Goal: Task Accomplishment & Management: Complete application form

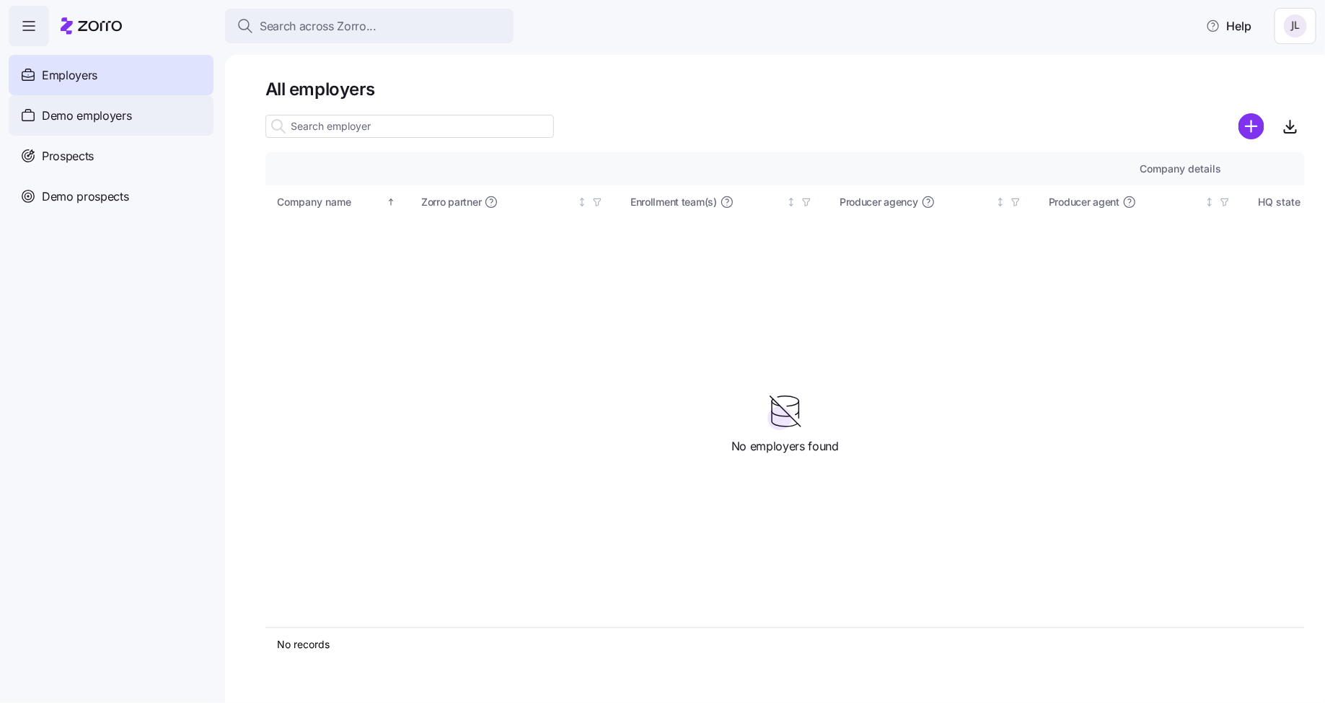
click at [152, 126] on div "Demo employers" at bounding box center [111, 115] width 205 height 40
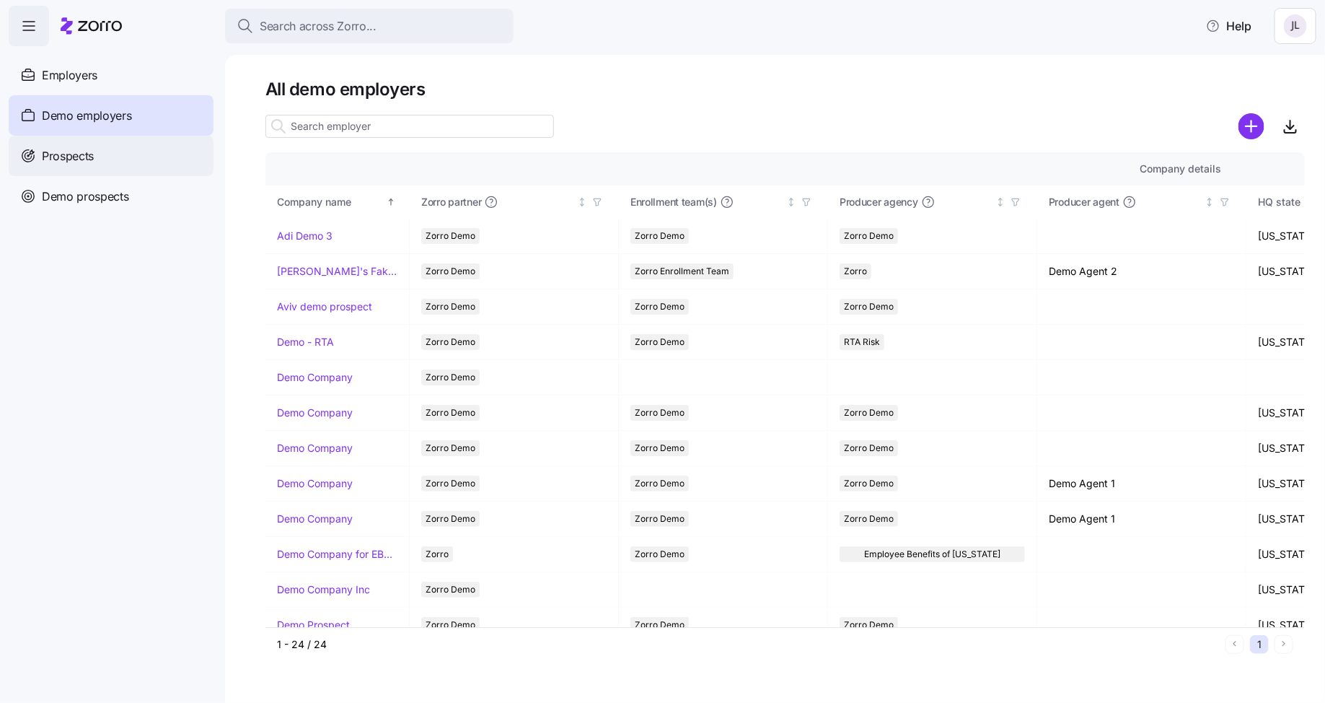
click at [146, 156] on div "Prospects" at bounding box center [111, 156] width 205 height 40
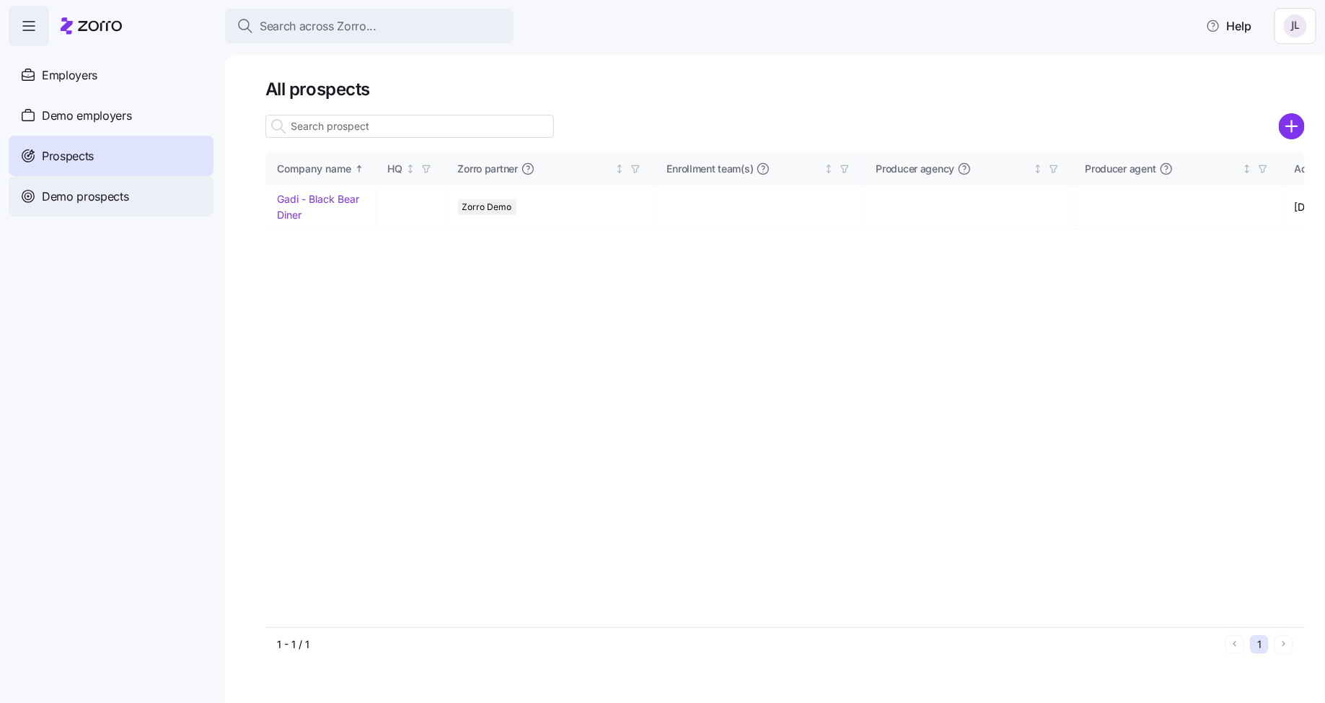
click at [149, 210] on div "Demo prospects" at bounding box center [111, 196] width 205 height 40
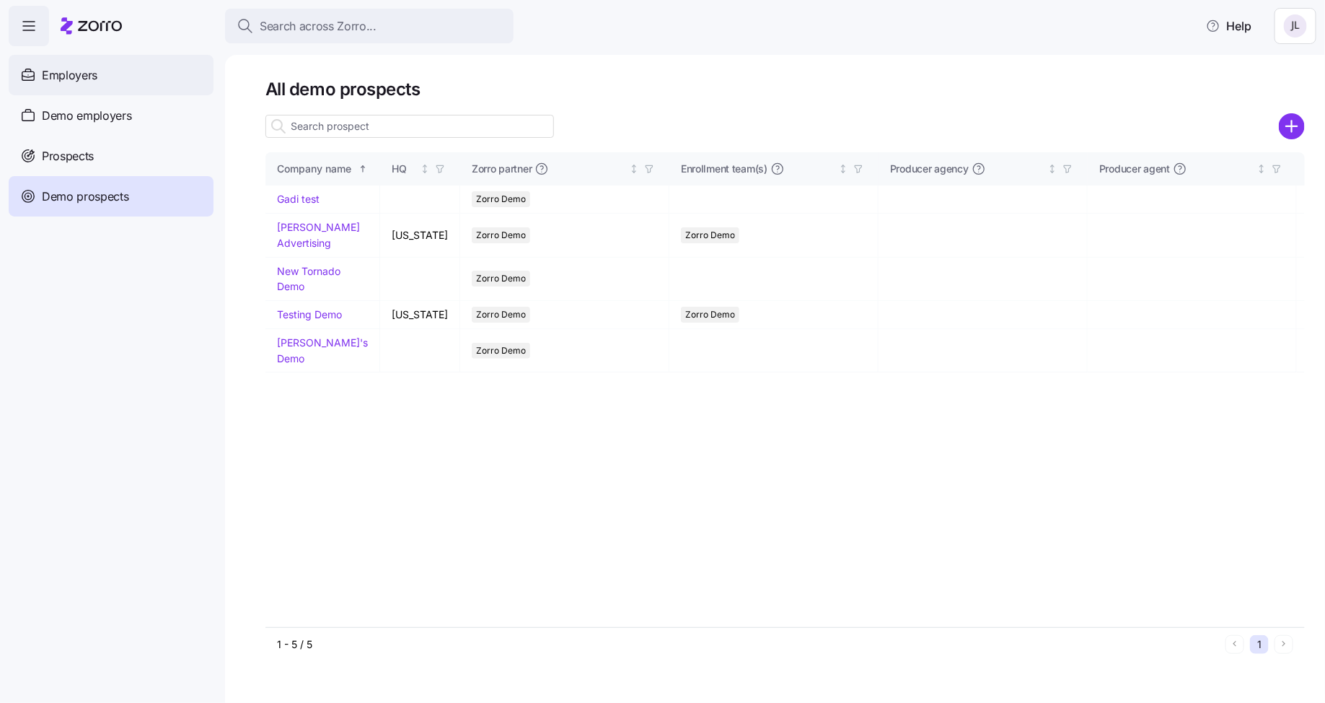
click at [131, 77] on div "Employers" at bounding box center [111, 75] width 205 height 40
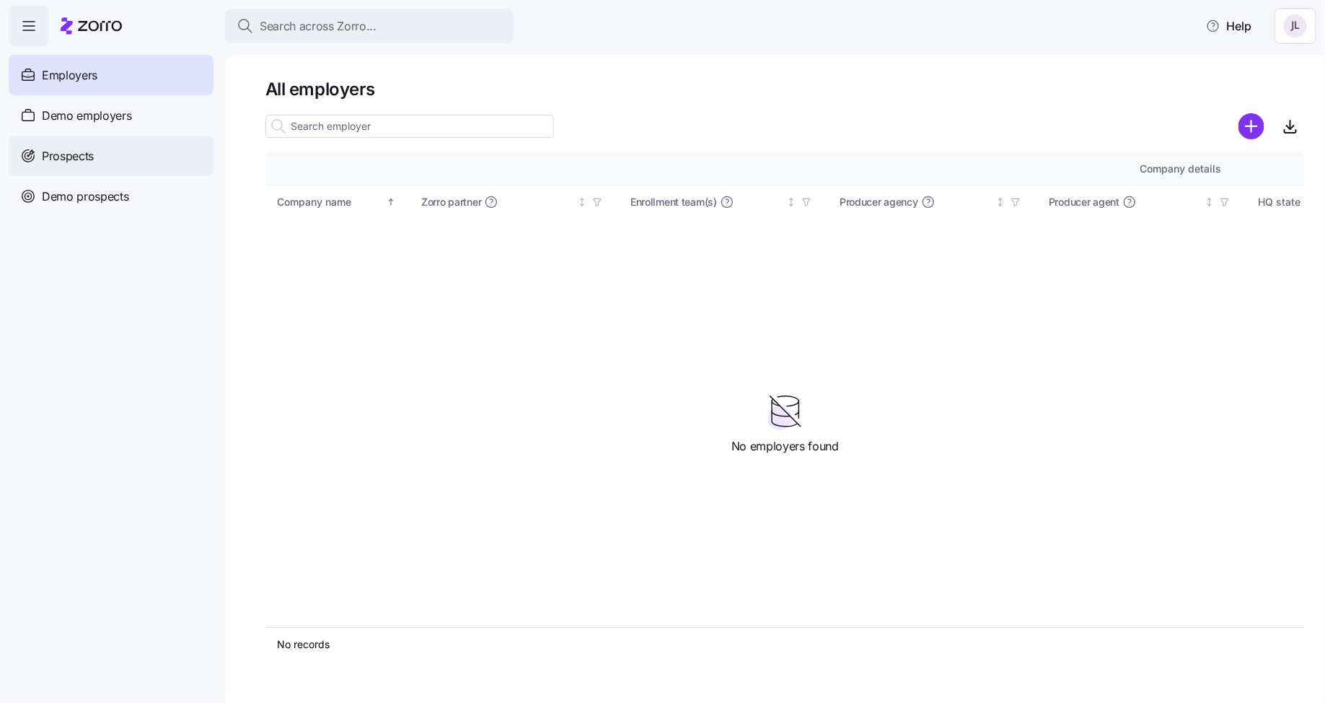
click at [109, 136] on div "Prospects" at bounding box center [111, 156] width 205 height 40
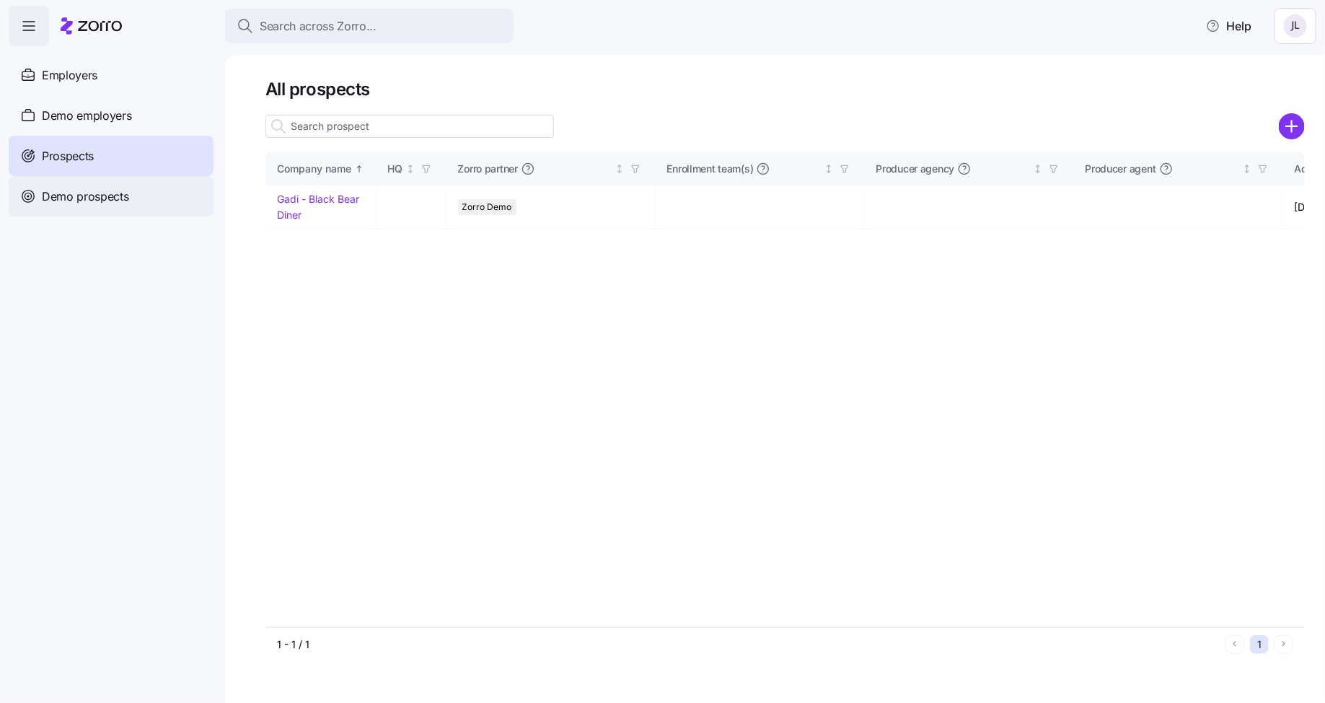
click at [105, 204] on span "Demo prospects" at bounding box center [85, 197] width 87 height 18
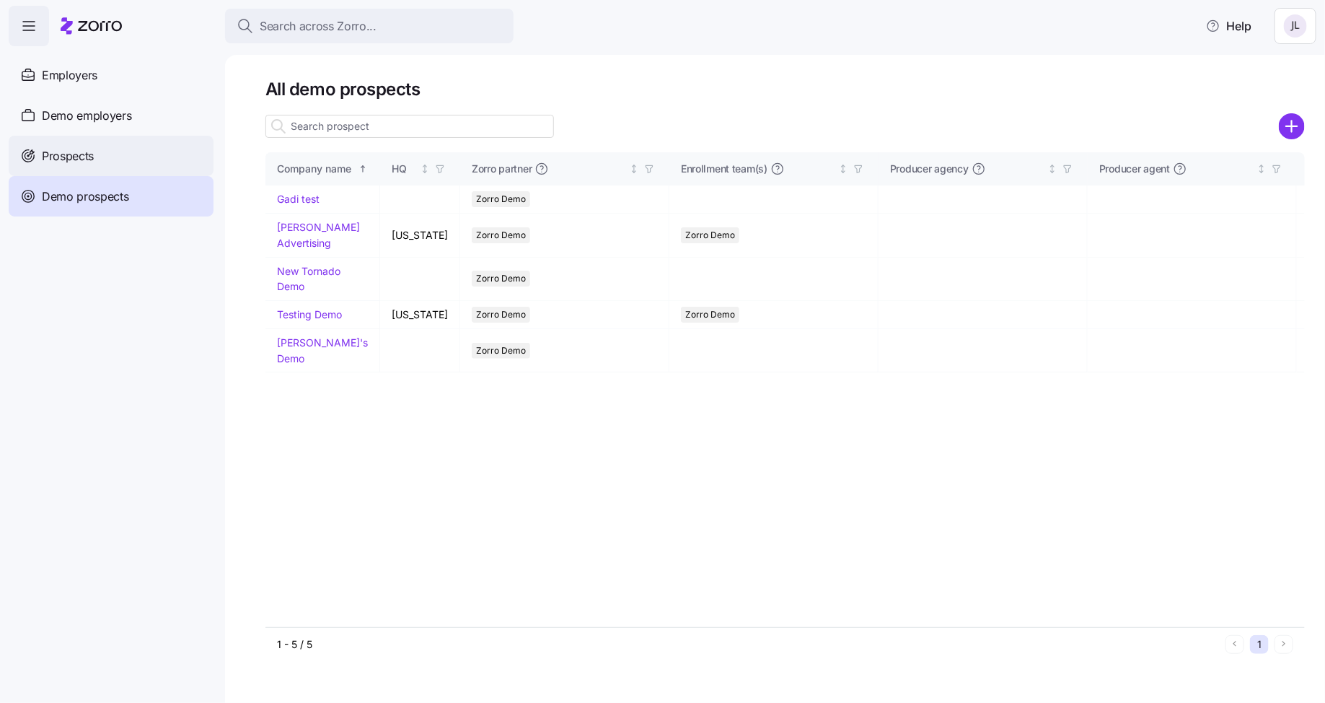
click at [99, 145] on div "Prospects" at bounding box center [111, 156] width 205 height 40
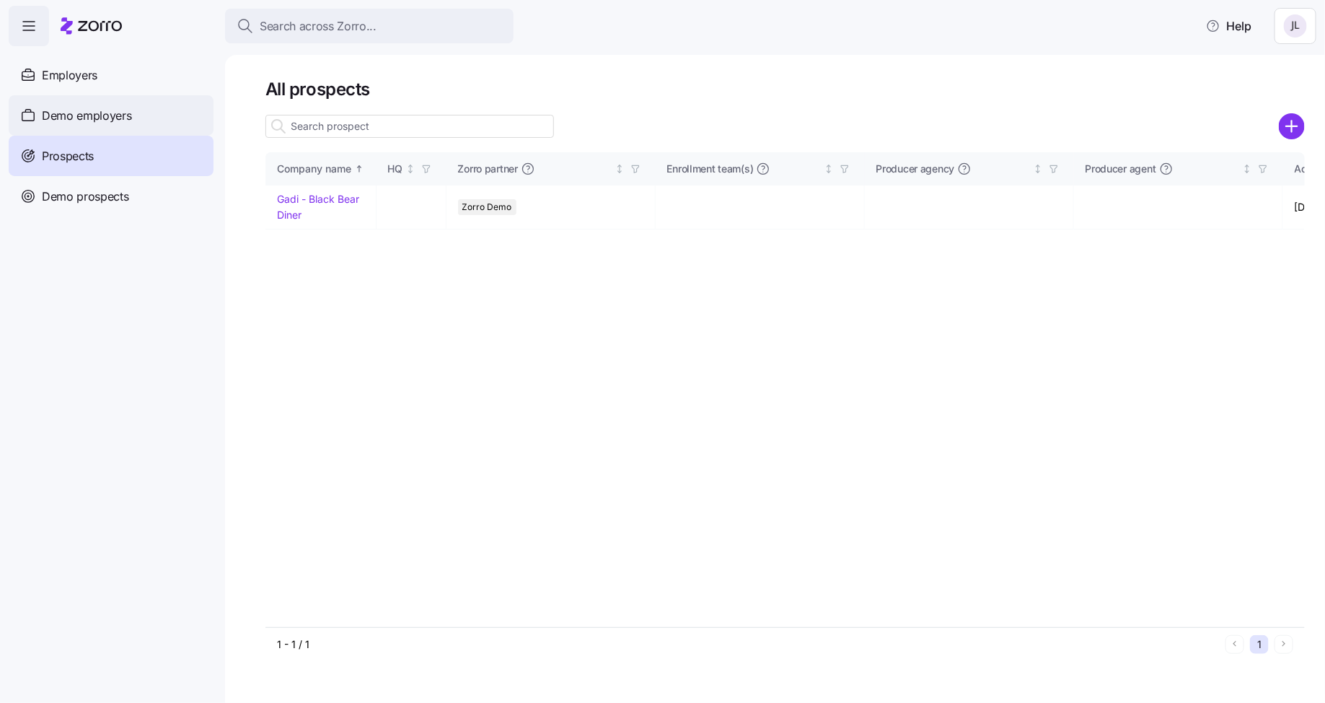
click at [110, 104] on div "Demo employers" at bounding box center [111, 115] width 205 height 40
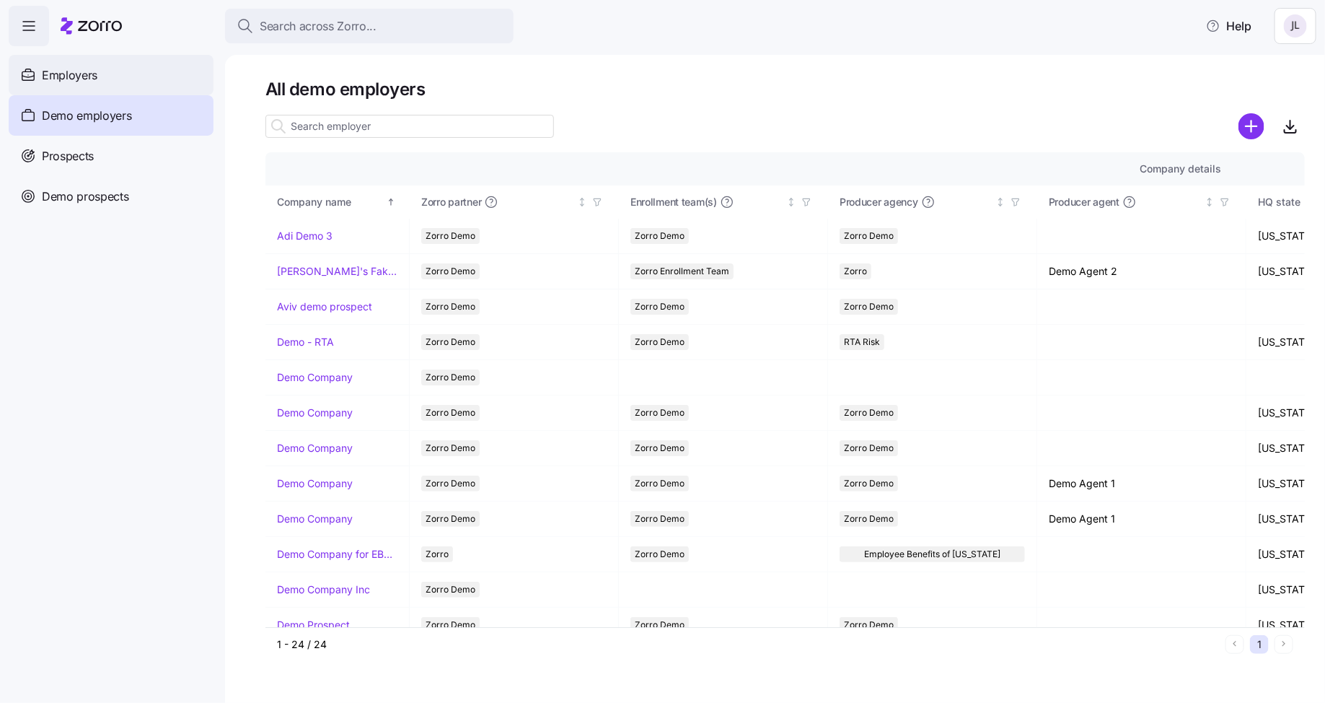
click at [105, 86] on div "Employers" at bounding box center [111, 75] width 205 height 40
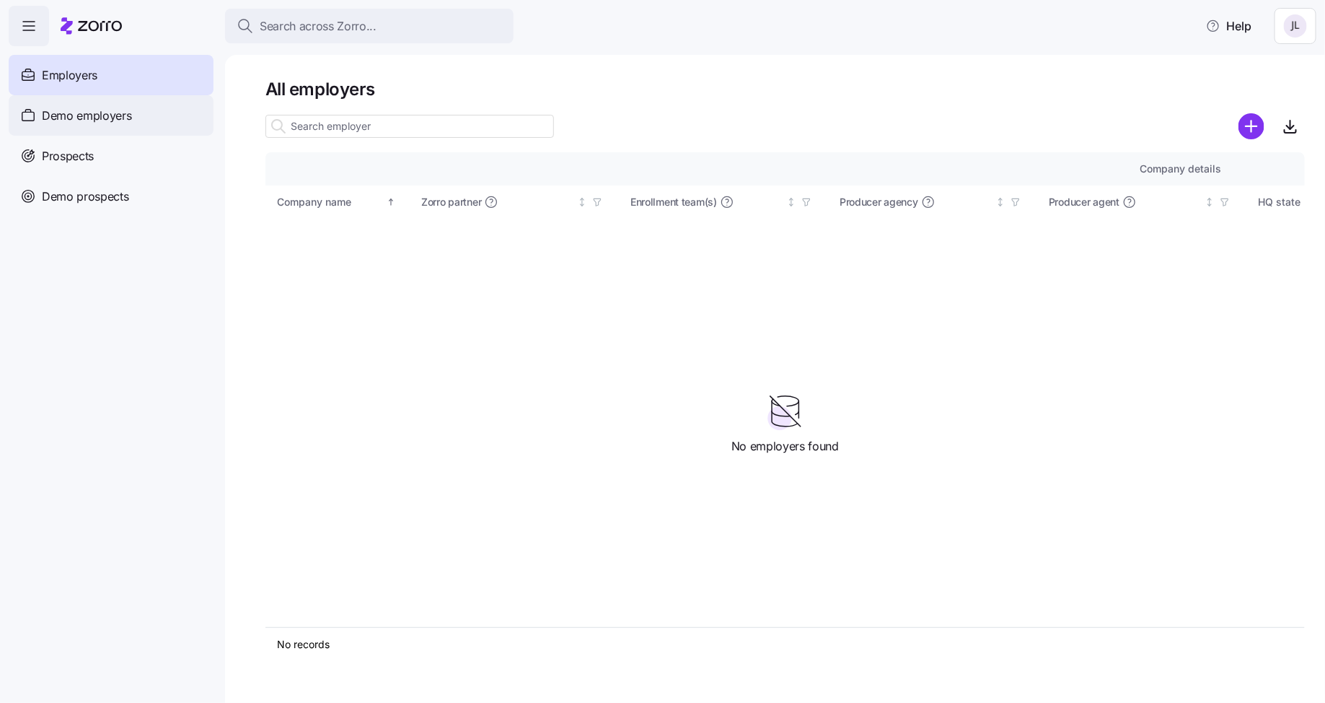
click at [130, 106] on div "Demo employers" at bounding box center [111, 115] width 205 height 40
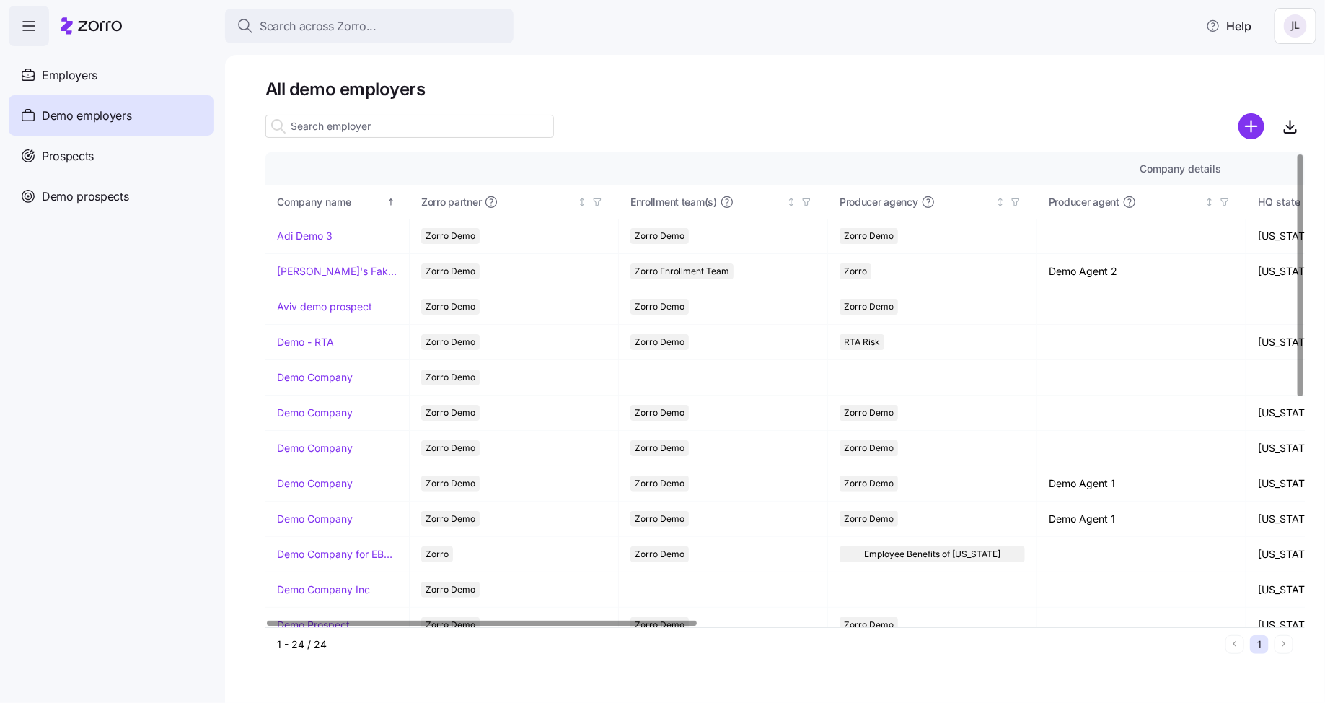
scroll to position [432, 0]
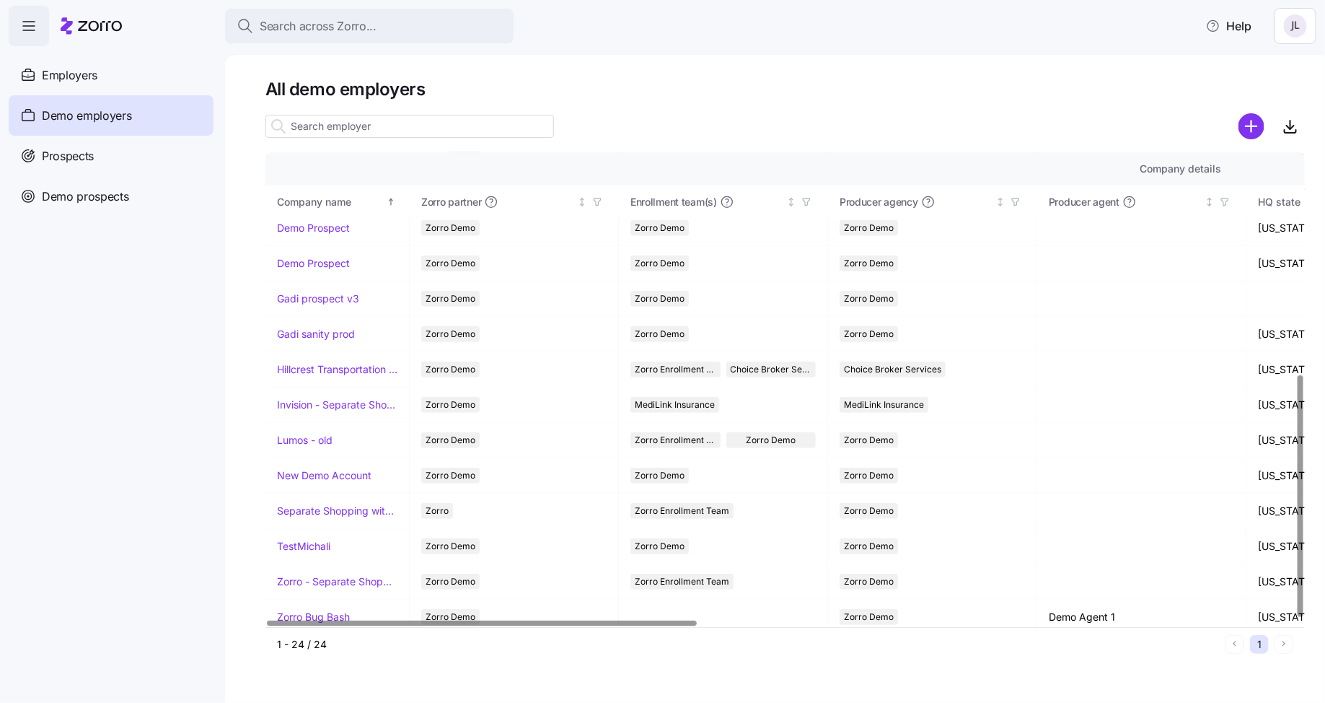
click at [379, 118] on input at bounding box center [409, 126] width 289 height 23
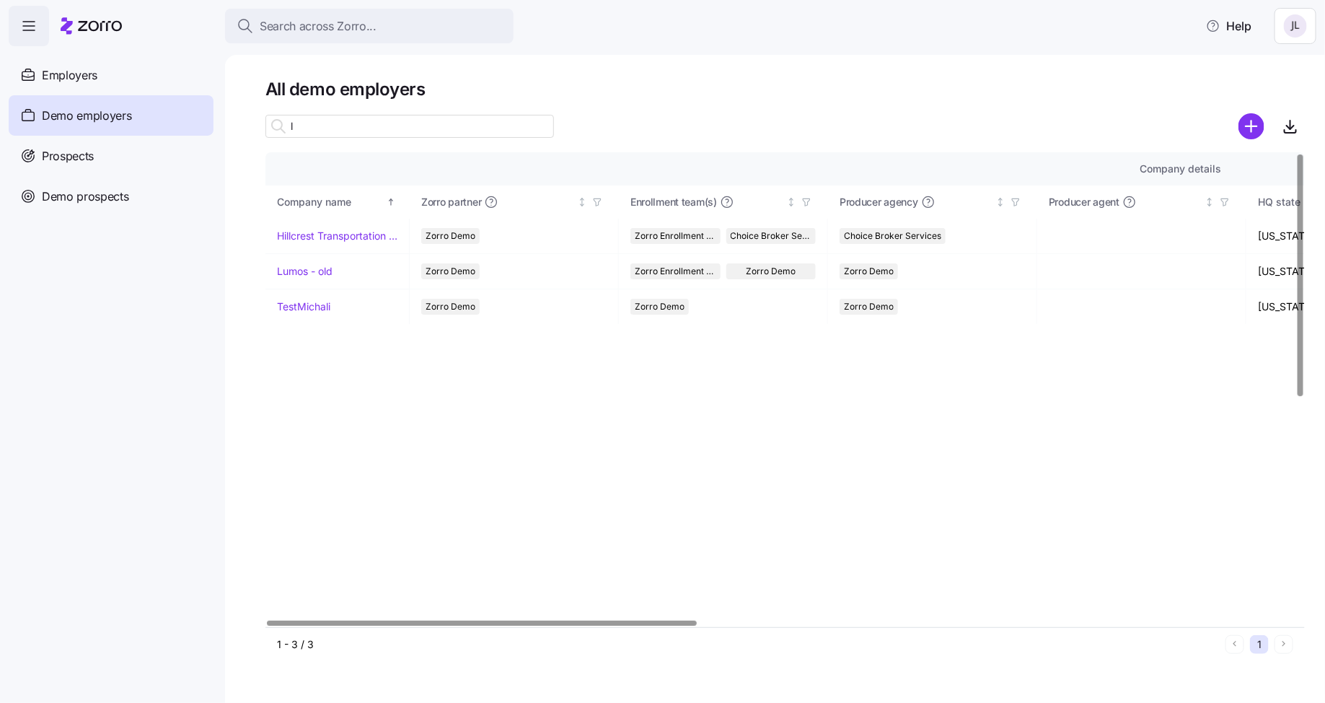
scroll to position [0, 0]
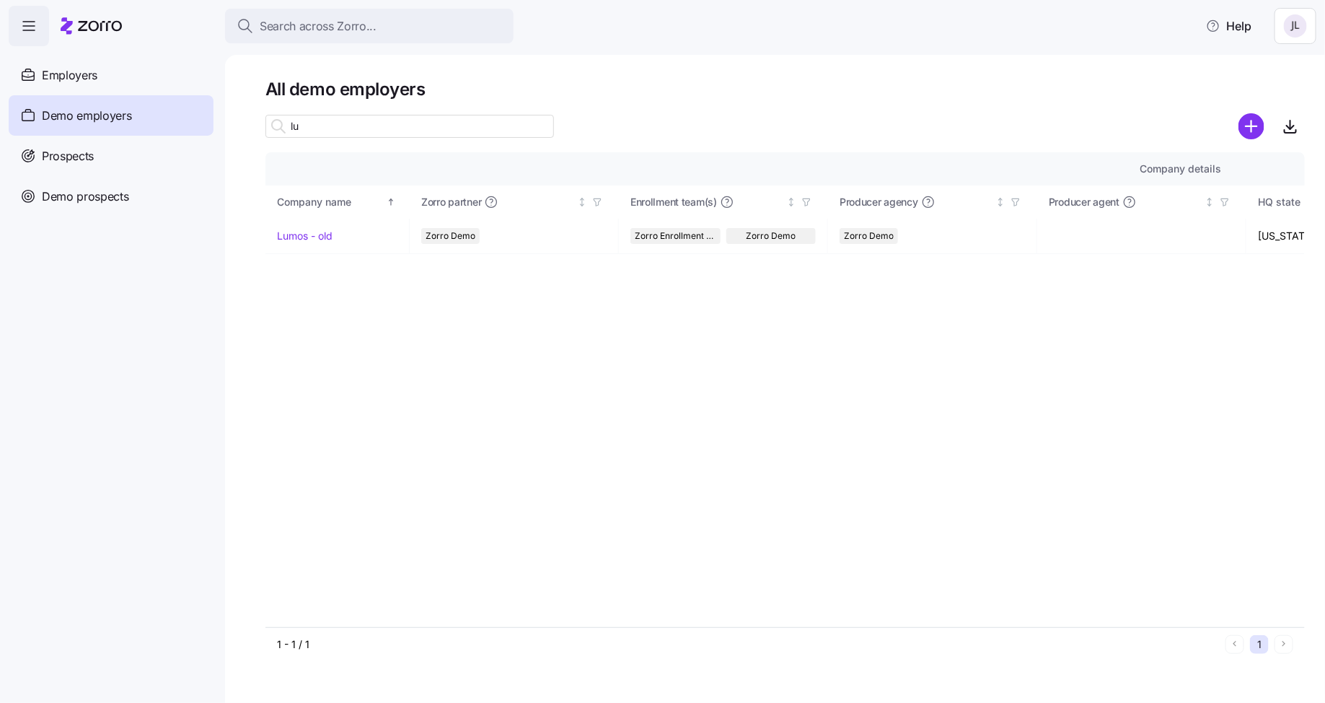
type input "l"
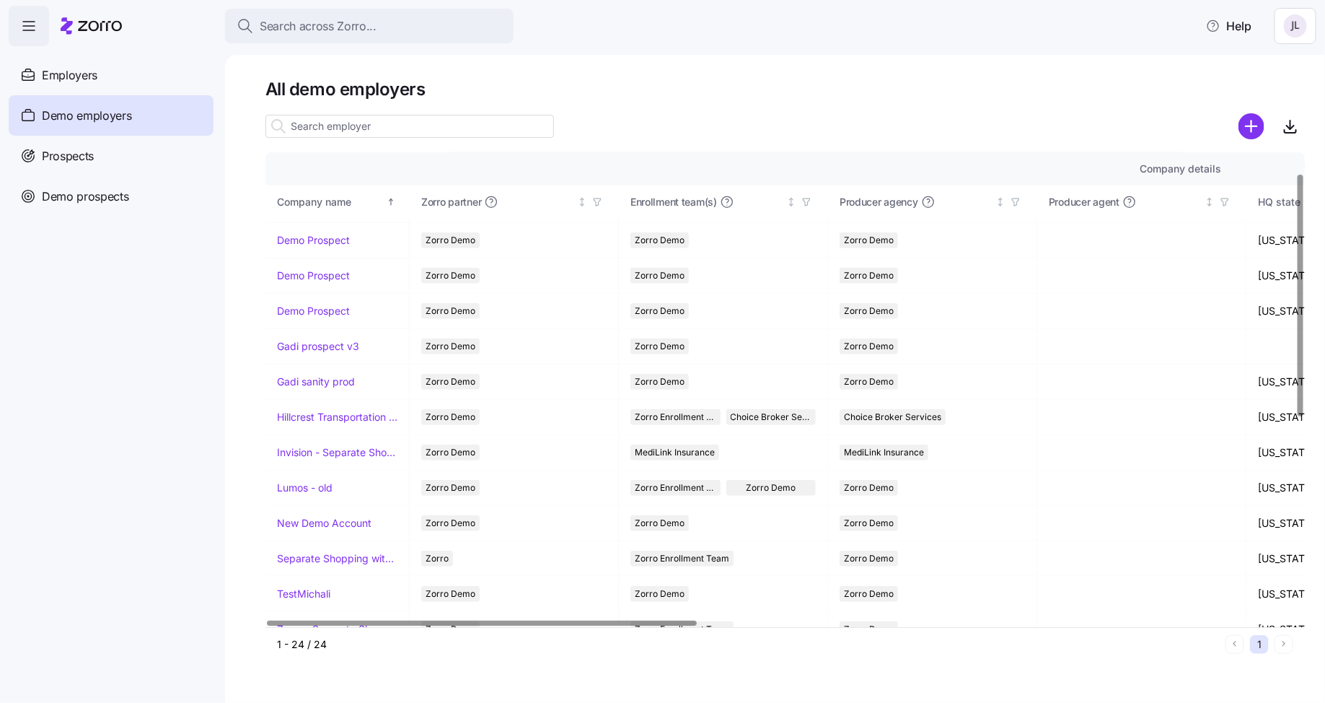
scroll to position [432, 0]
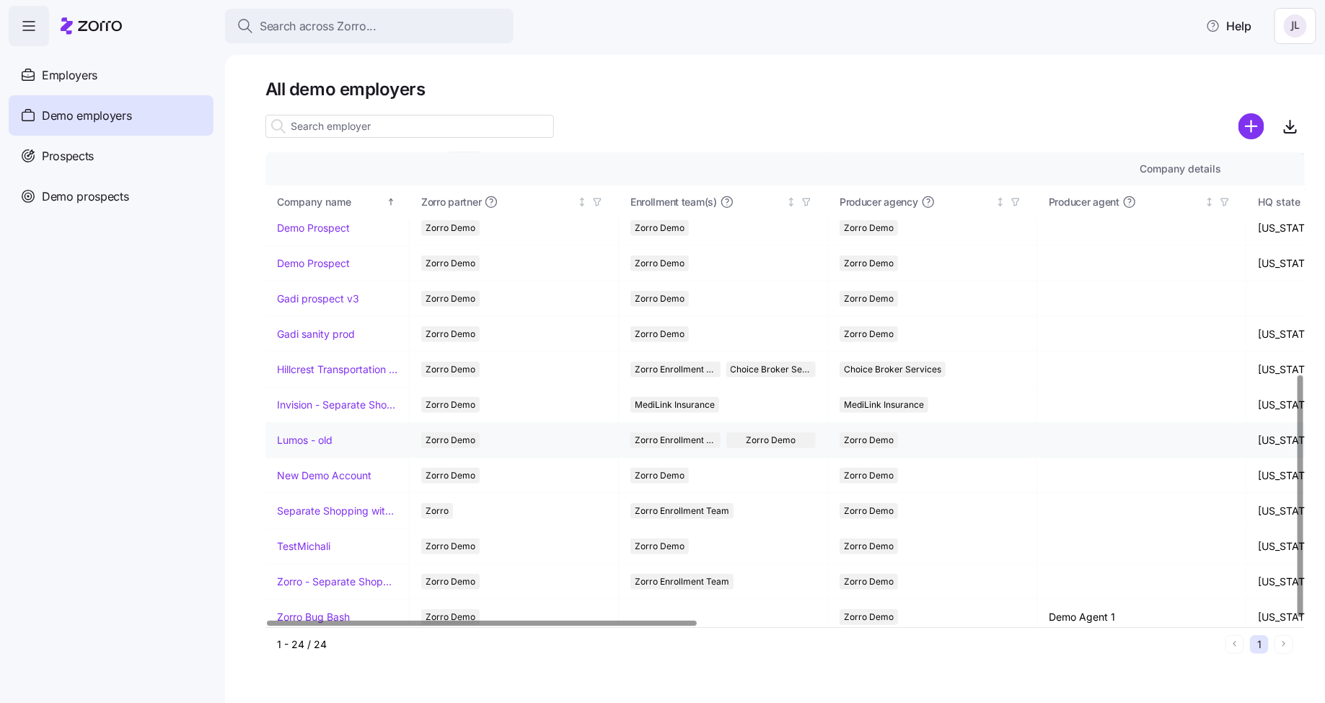
click at [317, 434] on link "Lumos - old" at bounding box center [305, 440] width 56 height 14
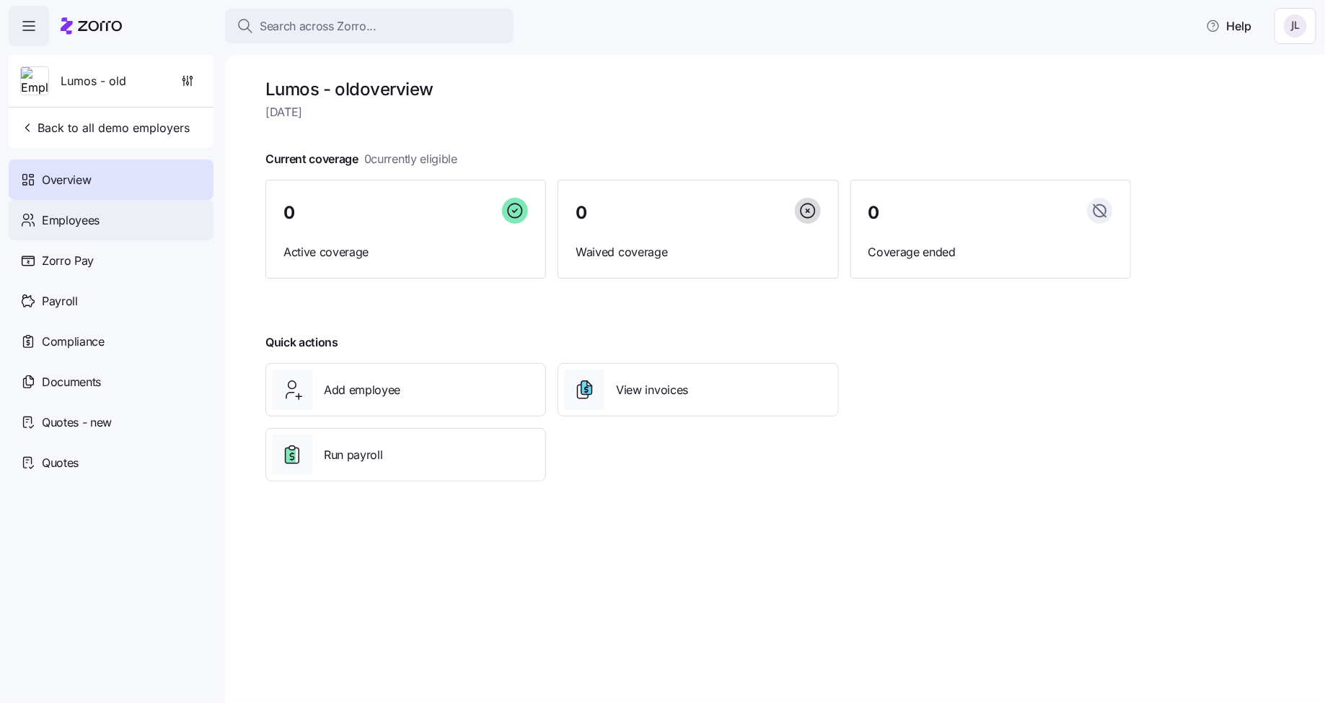
click at [84, 206] on div "Employees" at bounding box center [111, 220] width 205 height 40
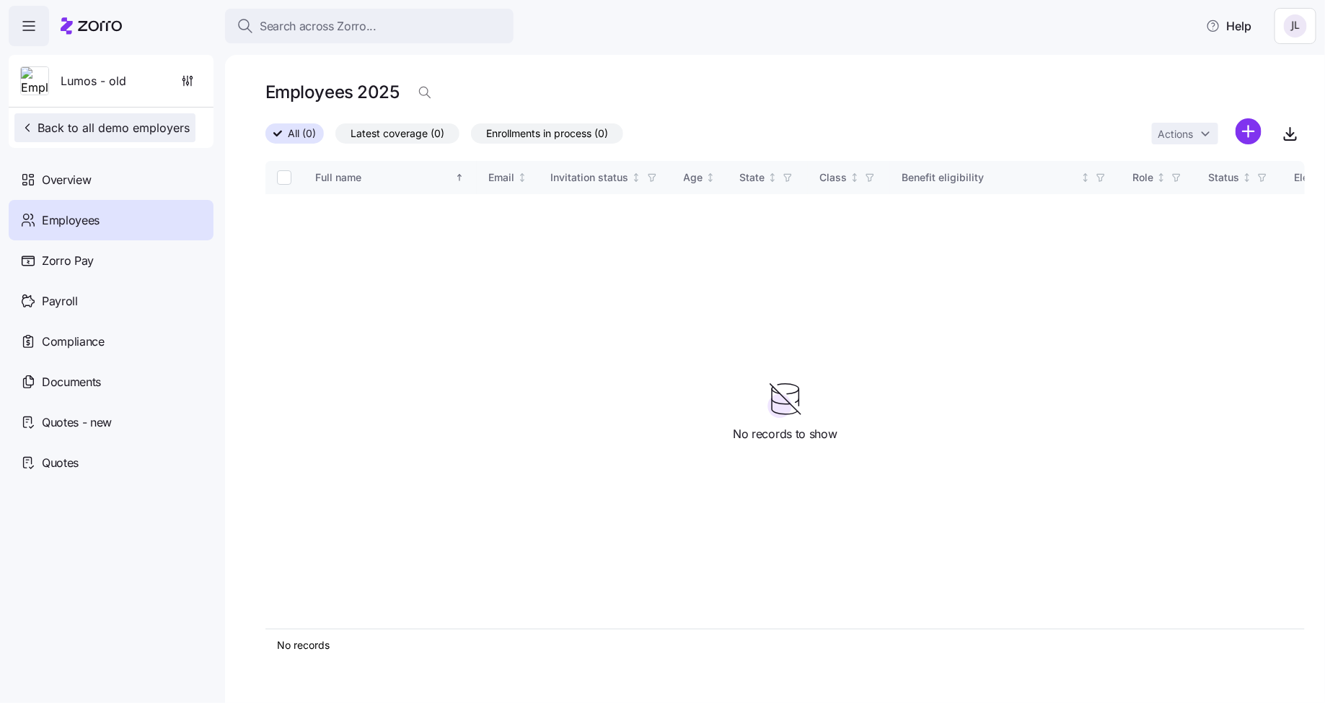
click at [107, 127] on span "Back to all demo employers" at bounding box center [105, 127] width 170 height 17
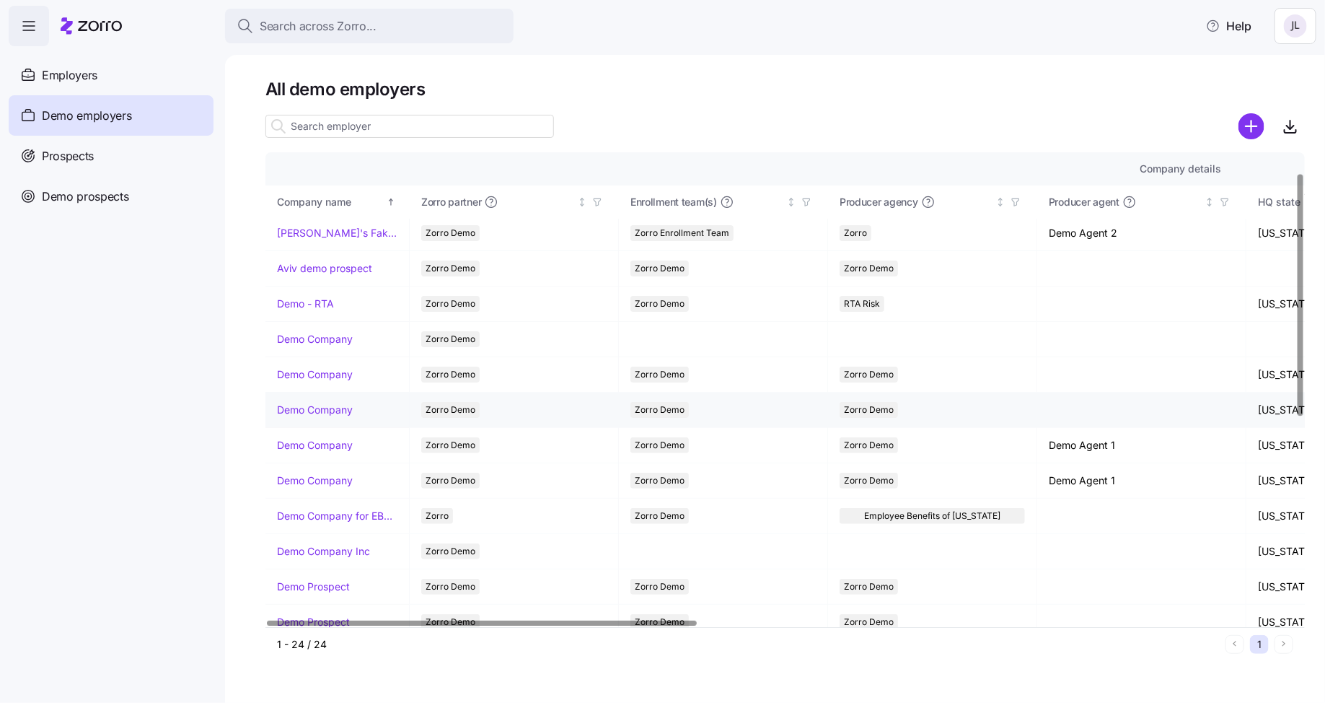
scroll to position [38, 0]
click at [317, 405] on link "Demo Company" at bounding box center [315, 410] width 76 height 14
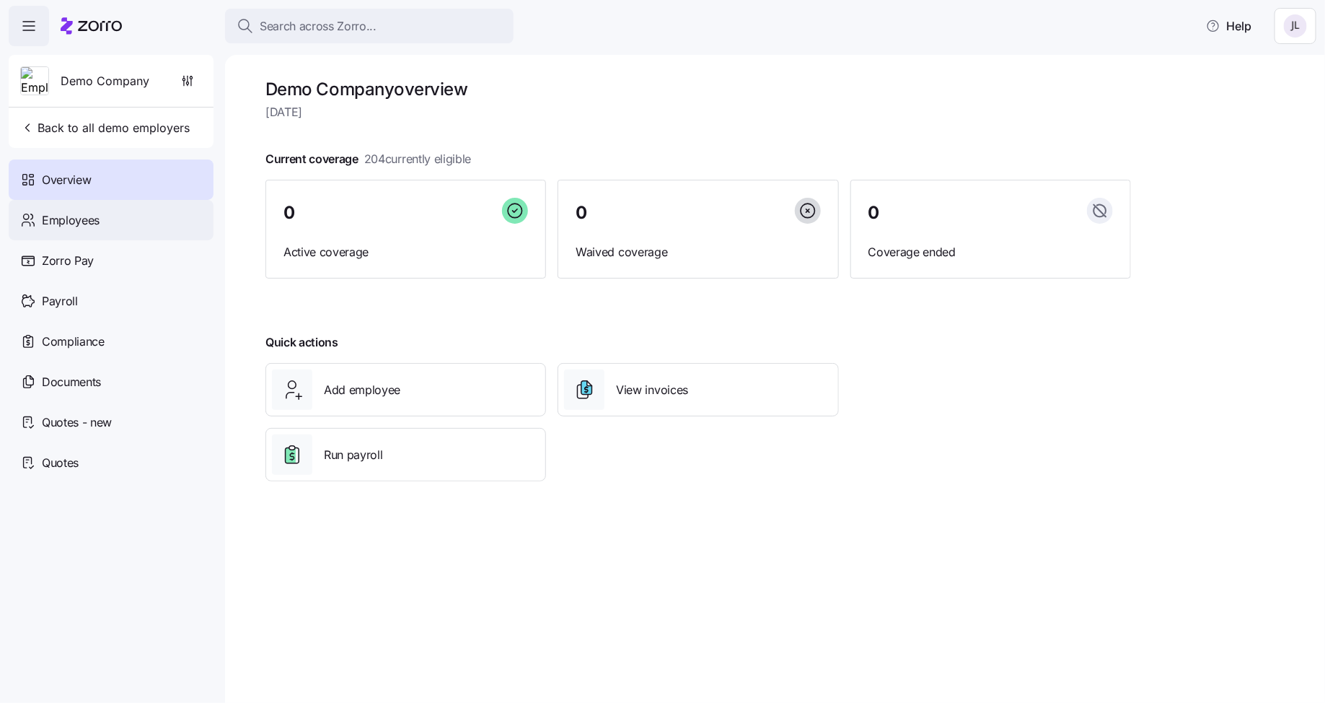
click at [102, 207] on div "Employees" at bounding box center [111, 220] width 205 height 40
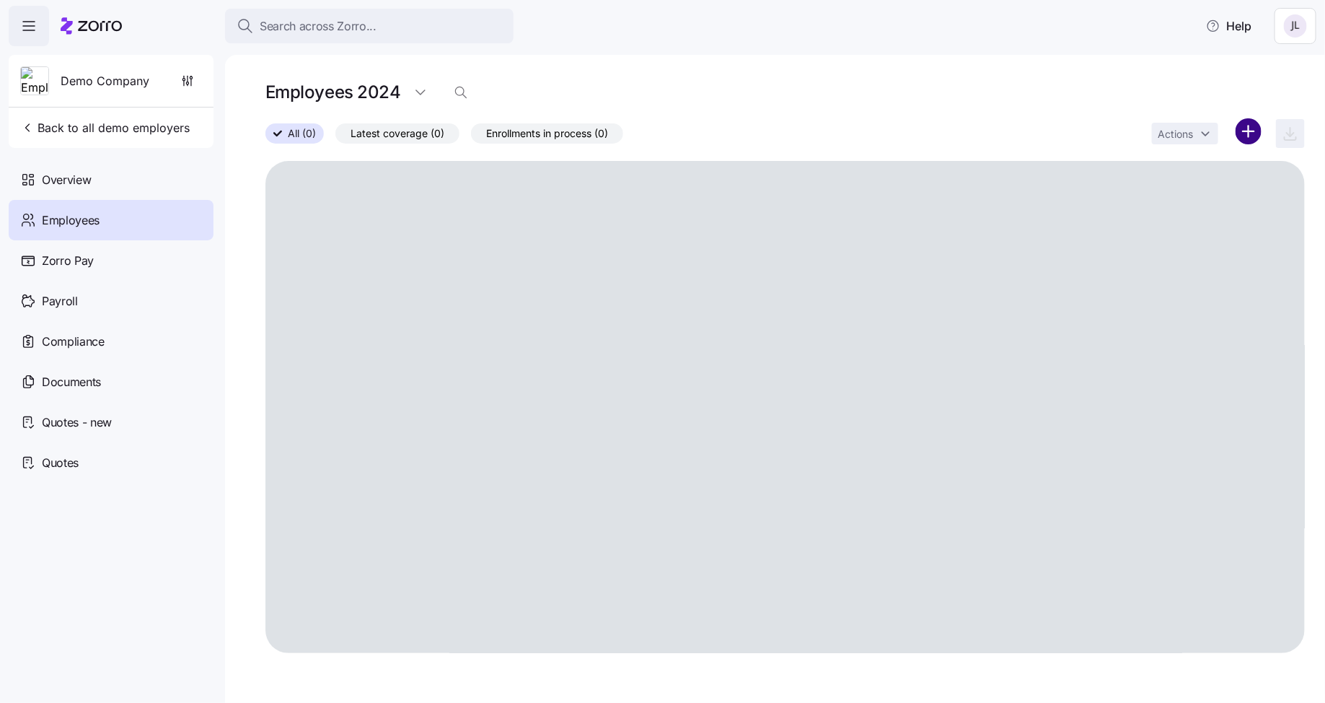
click at [1253, 138] on html "Search across Zorro... Help Demo Company Back to all demo employers Overview Em…" at bounding box center [662, 347] width 1325 height 694
click at [1192, 196] on span "Add a new employee" at bounding box center [1202, 193] width 97 height 14
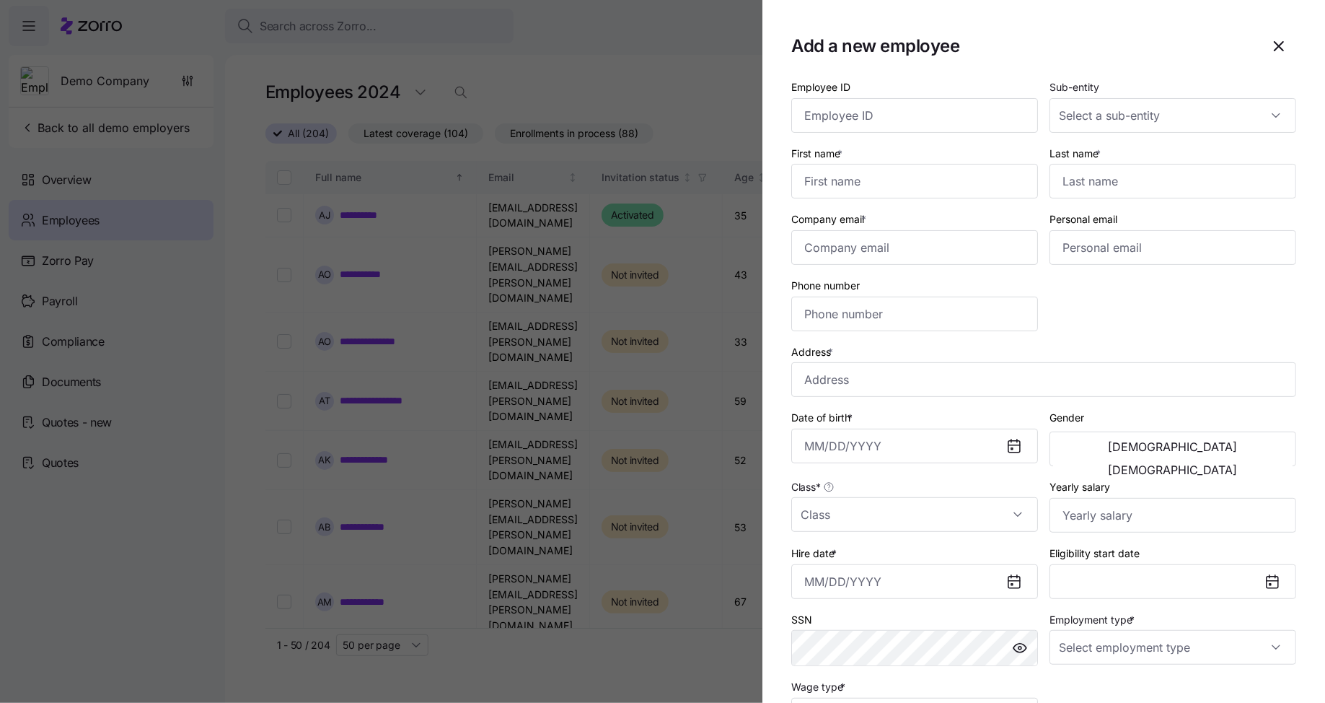
click at [695, 221] on div at bounding box center [662, 351] width 1325 height 703
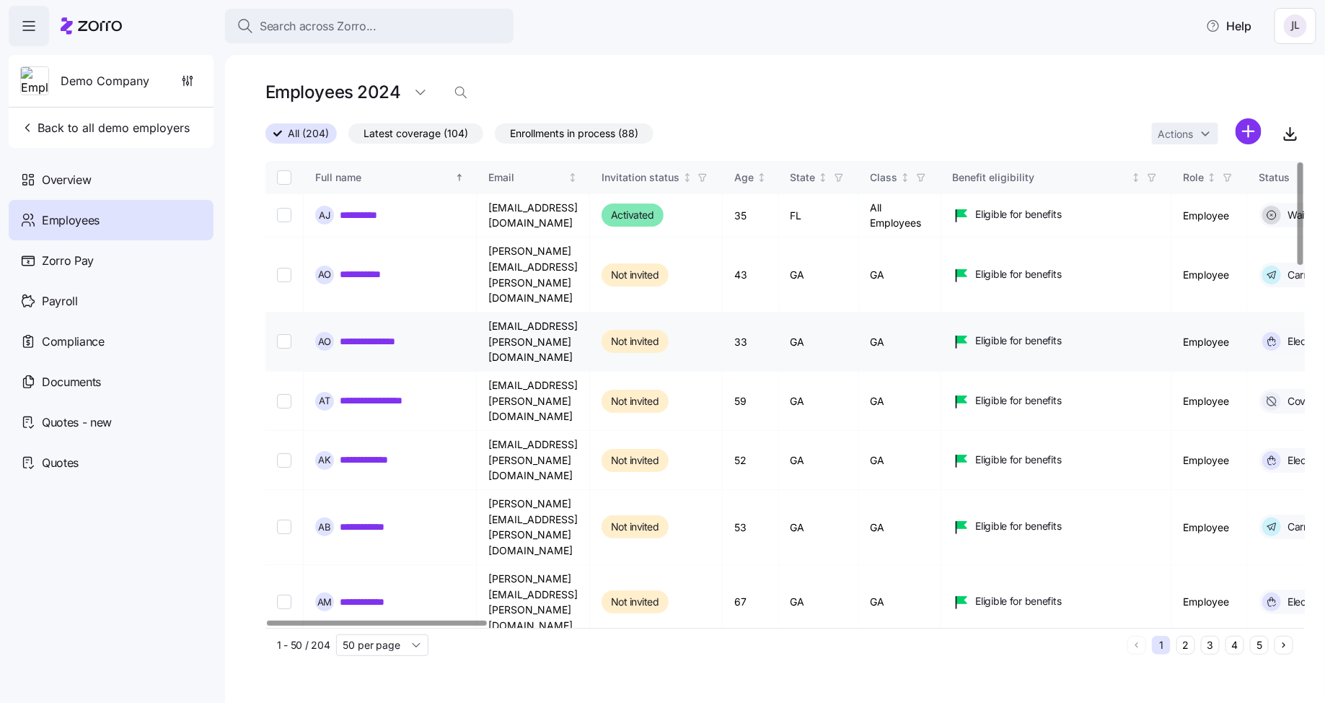
click at [387, 334] on link "**********" at bounding box center [379, 341] width 79 height 14
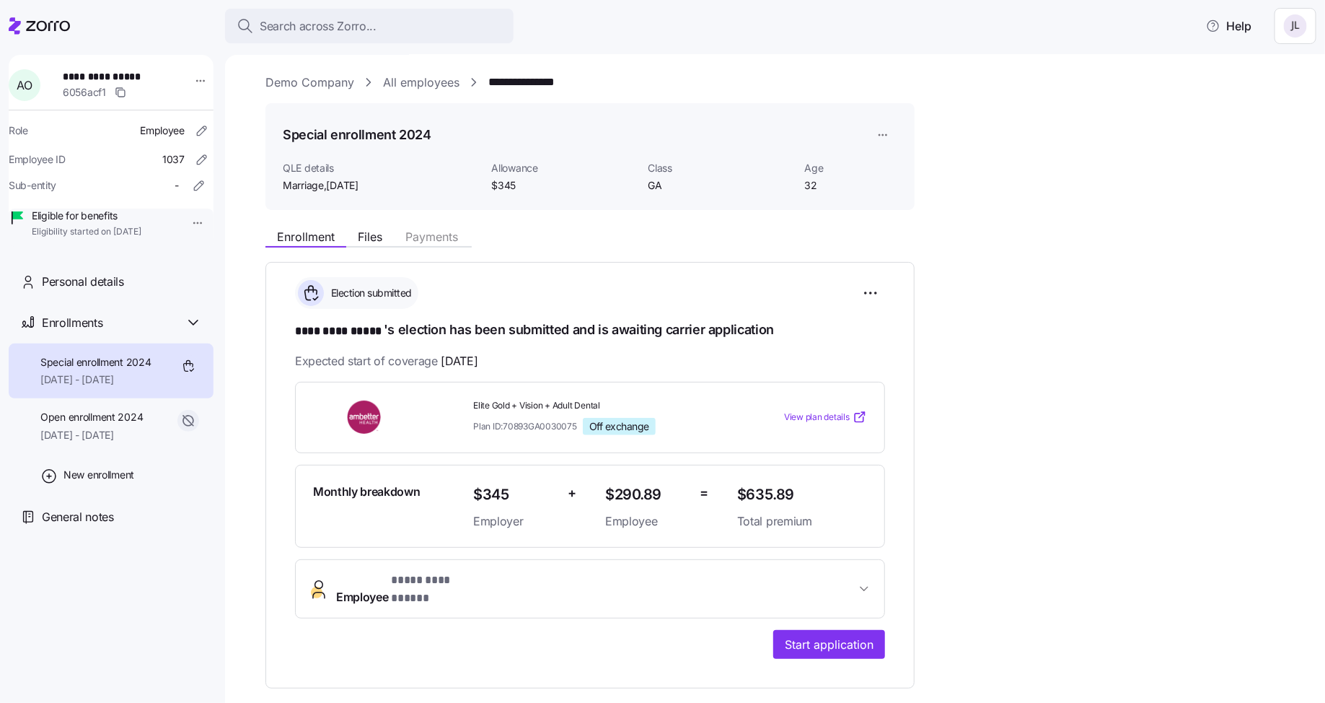
scroll to position [61, 0]
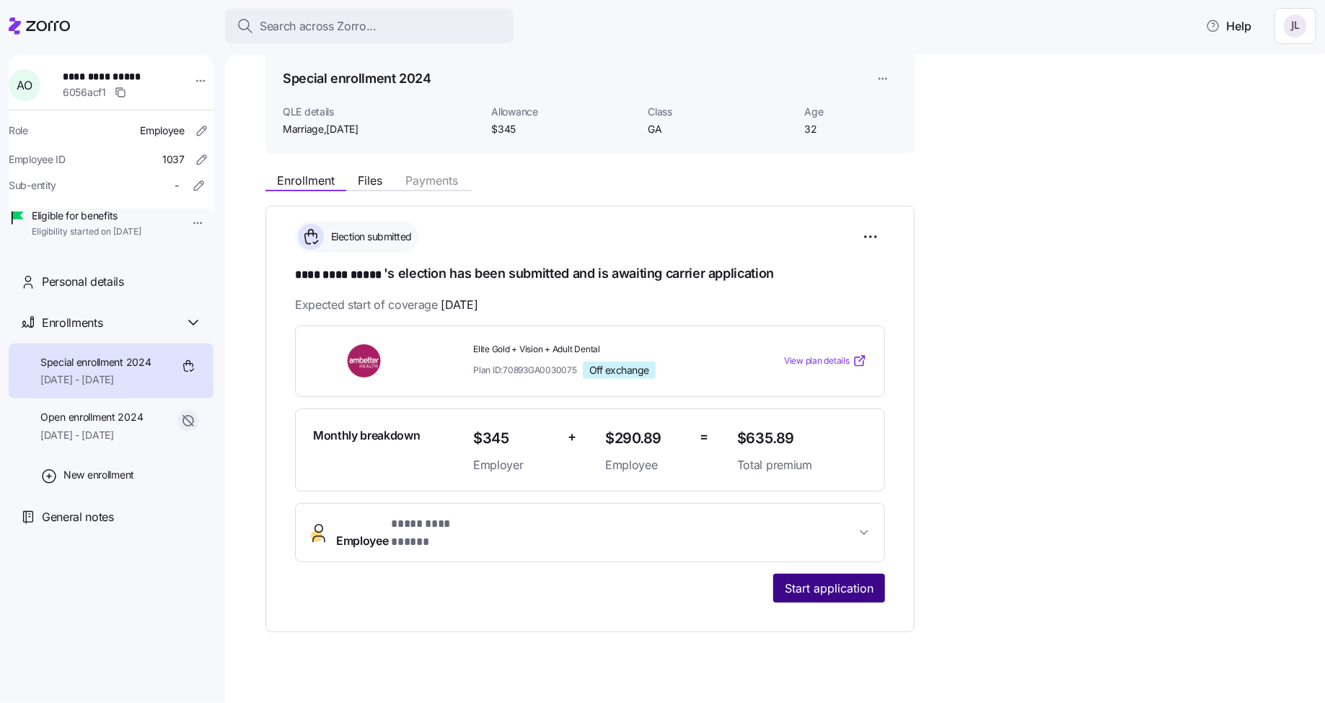
click at [810, 581] on button "Start application" at bounding box center [829, 587] width 112 height 29
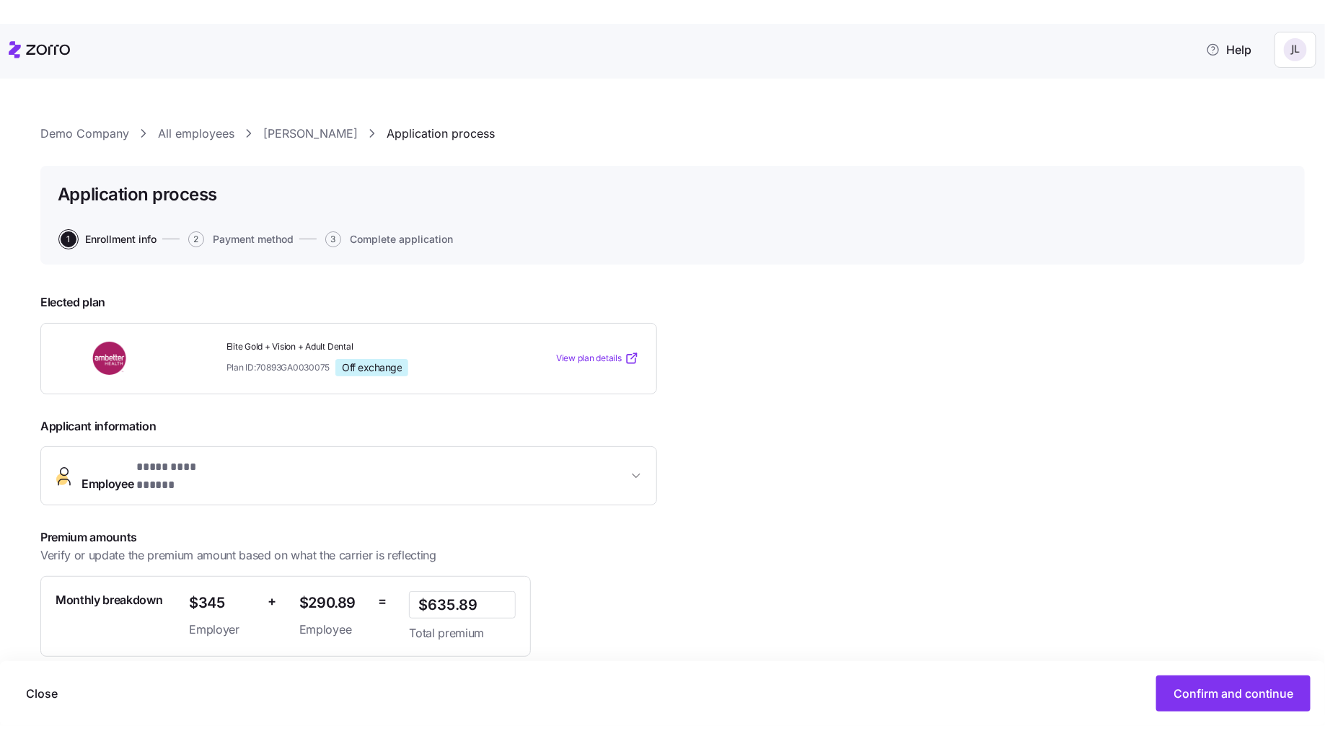
scroll to position [105, 0]
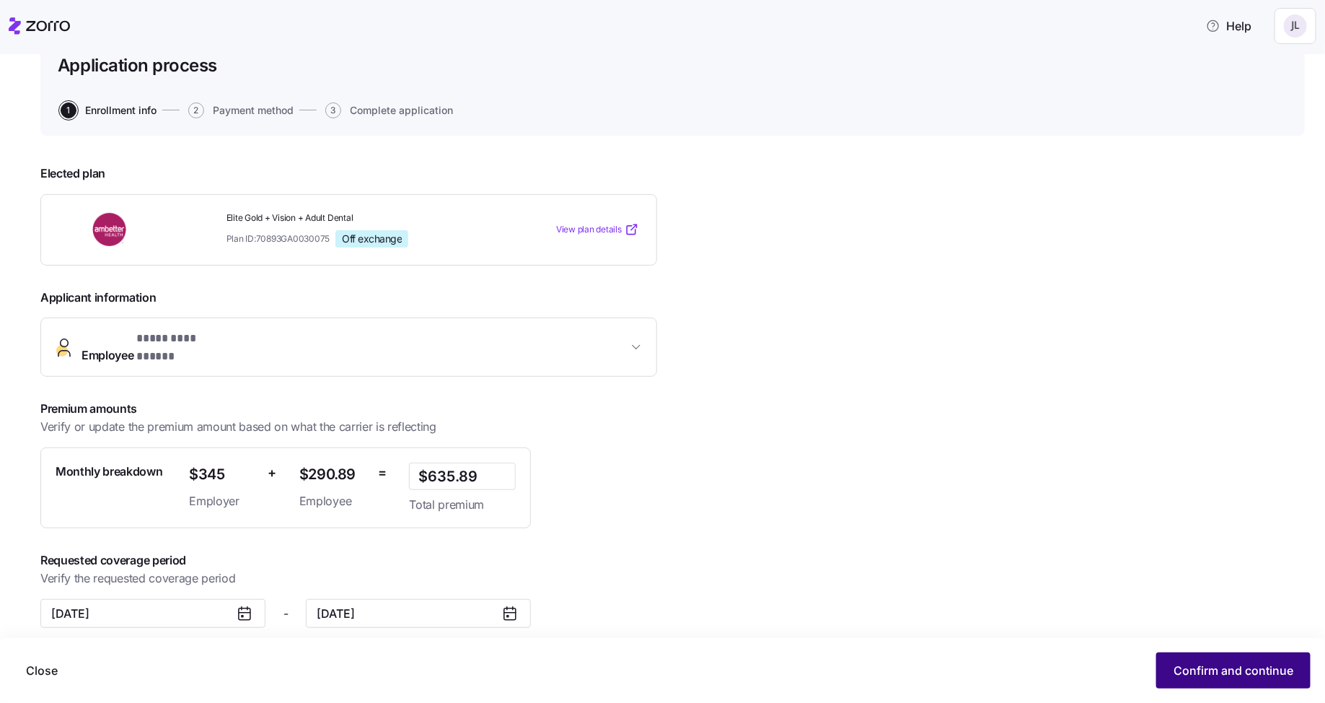
click at [1207, 682] on button "Confirm and continue" at bounding box center [1233, 670] width 154 height 36
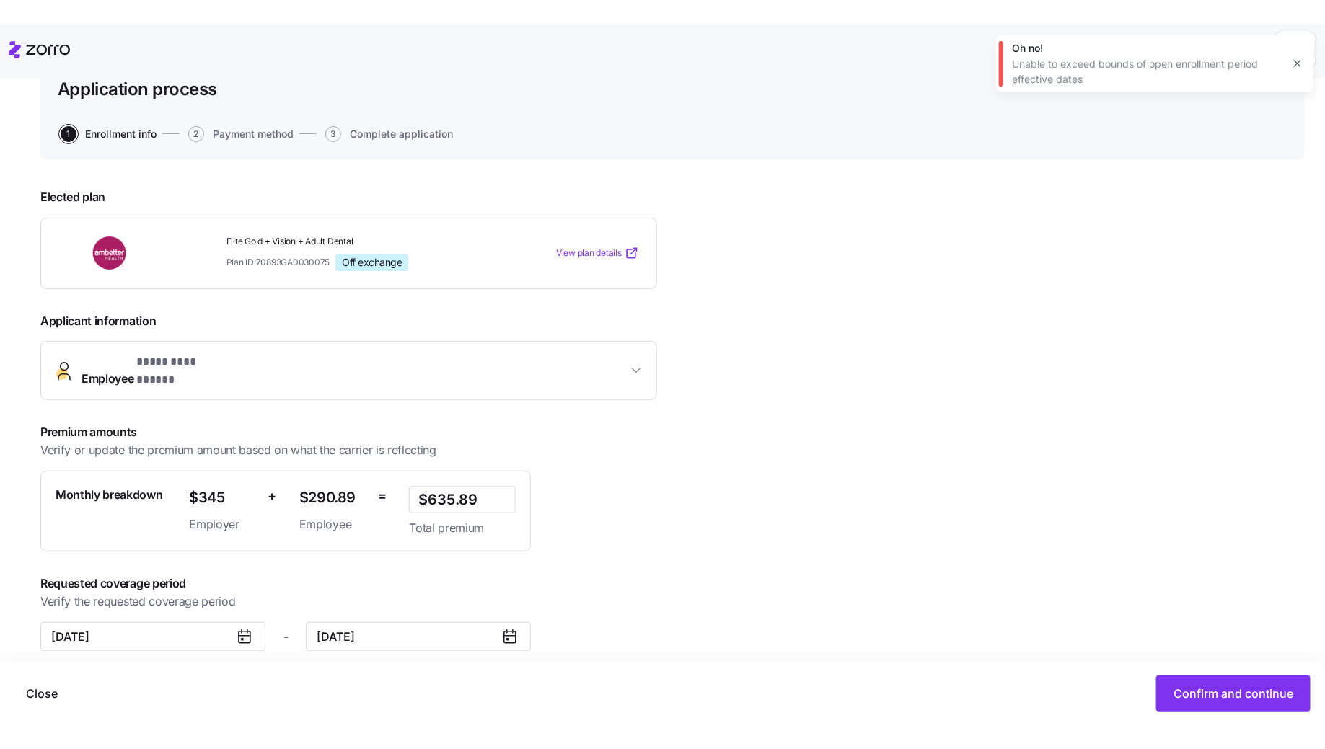
scroll to position [59, 0]
